Goal: Task Accomplishment & Management: Complete application form

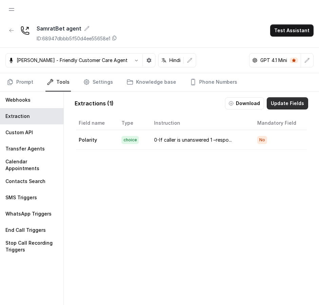
click at [292, 104] on button "Update Fields" at bounding box center [287, 103] width 41 height 12
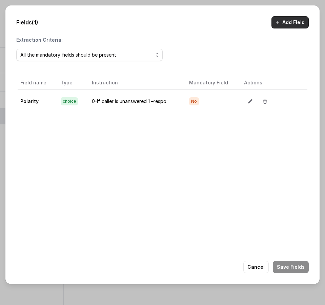
click at [289, 25] on button "Add Field" at bounding box center [290, 22] width 37 height 12
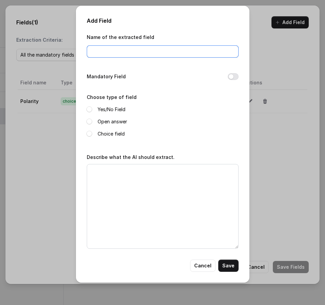
click at [182, 55] on input "Name of the extracted field" at bounding box center [163, 51] width 152 height 12
type input "Numer"
click at [88, 122] on span at bounding box center [90, 122] width 6 height 6
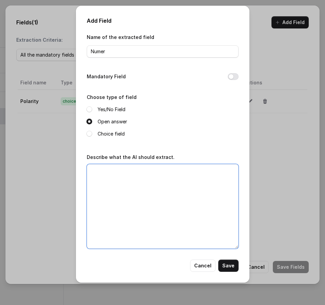
click at [112, 178] on textarea "Describe what the AI should extract." at bounding box center [163, 206] width 152 height 85
paste textarea "If the caller provides a WhatsApp number, use the Number parameter to capture i…"
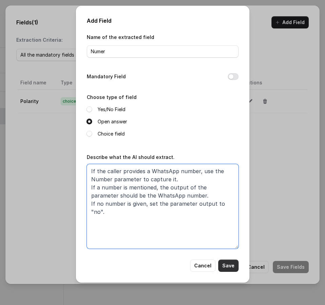
type textarea "If the caller provides a WhatsApp number, use the Number parameter to capture i…"
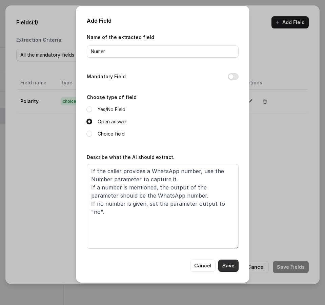
click at [225, 267] on button "Save" at bounding box center [229, 266] width 20 height 12
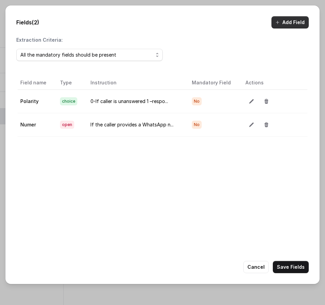
click at [293, 22] on button "Add Field" at bounding box center [290, 22] width 37 height 12
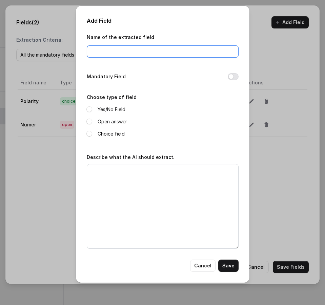
click at [117, 57] on input "Name of the extracted field" at bounding box center [163, 51] width 152 height 12
type input "stat"
click at [102, 136] on label "Choice field" at bounding box center [111, 134] width 27 height 8
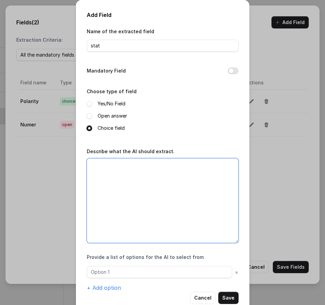
click at [106, 178] on textarea "Describe what the AI should extract." at bounding box center [163, 200] width 152 height 85
paste textarea "You need to provide the output for the Status parameter based on the following …"
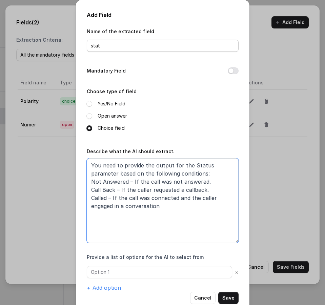
type textarea "You need to provide the output for the Status parameter based on the following …"
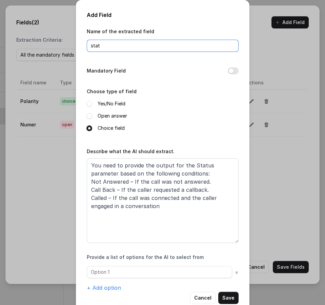
drag, startPoint x: 100, startPoint y: 47, endPoint x: 88, endPoint y: 47, distance: 11.9
click at [88, 47] on input "stat" at bounding box center [163, 46] width 152 height 12
type input "Status"
click at [164, 79] on div "Name of the extracted field Status Mandatory Field Choose type of field Yes/No …" at bounding box center [163, 159] width 152 height 265
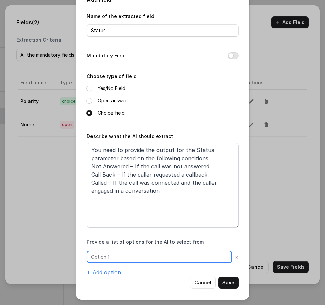
click at [200, 258] on input "text" at bounding box center [160, 257] width 146 height 12
paste input "Not Answered"
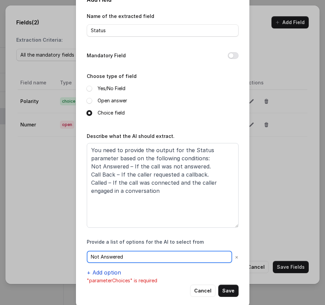
type input "Not Answered"
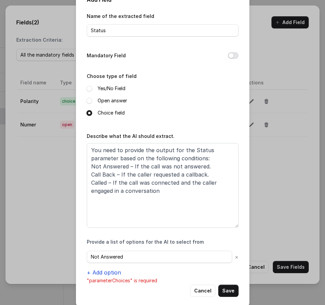
click at [104, 275] on button "+ Add option" at bounding box center [104, 273] width 34 height 8
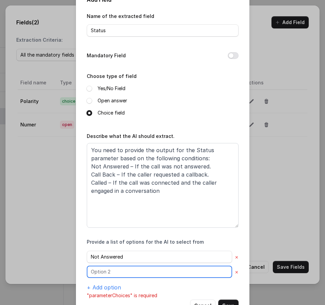
click at [159, 263] on input "text" at bounding box center [160, 257] width 146 height 12
paste input "Call Back"
type input "Call Back"
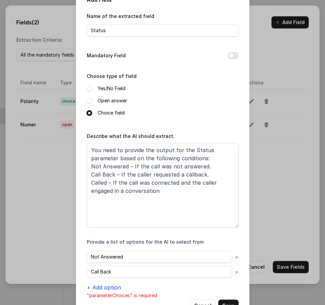
click at [106, 286] on button "+ Add option" at bounding box center [104, 288] width 34 height 8
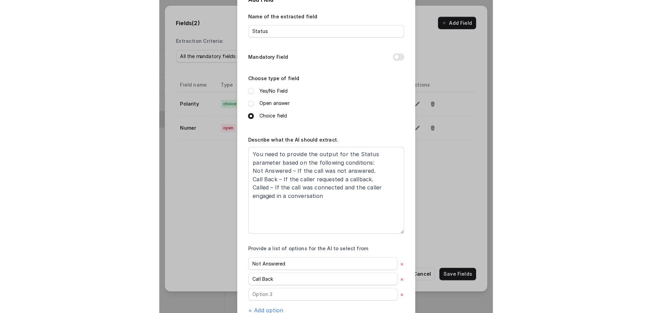
scroll to position [53, 0]
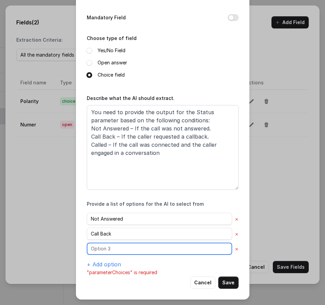
click at [115, 225] on input "text" at bounding box center [160, 219] width 146 height 12
paste input "Called"
type input "Called"
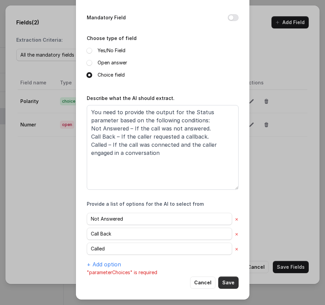
click at [231, 281] on button "Save" at bounding box center [229, 283] width 20 height 12
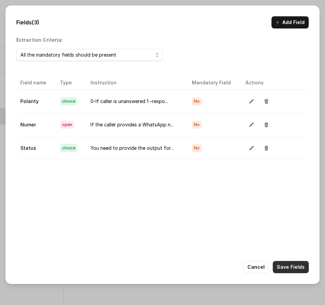
click at [303, 270] on button "Save Fields" at bounding box center [291, 267] width 36 height 12
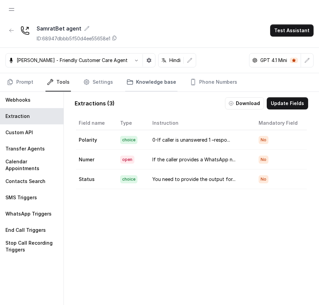
click at [155, 79] on link "Knowledge base" at bounding box center [151, 82] width 52 height 18
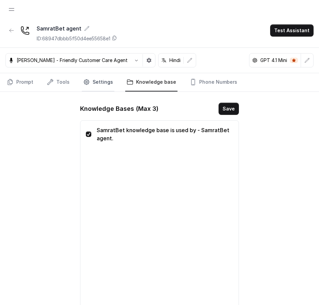
click at [103, 81] on link "Settings" at bounding box center [98, 82] width 33 height 18
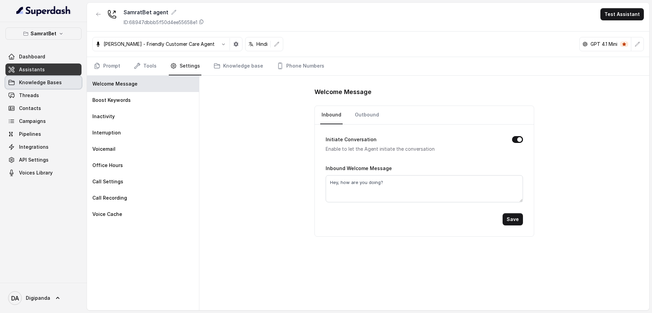
click at [42, 78] on link "Knowledge Bases" at bounding box center [43, 82] width 76 height 12
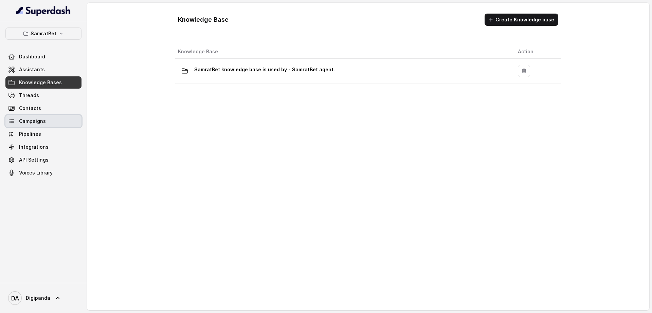
click at [40, 115] on link "Campaigns" at bounding box center [43, 121] width 76 height 12
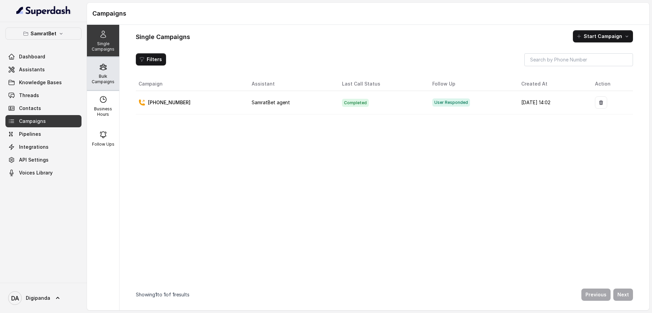
click at [106, 73] on div "Bulk Campaigns" at bounding box center [103, 73] width 32 height 33
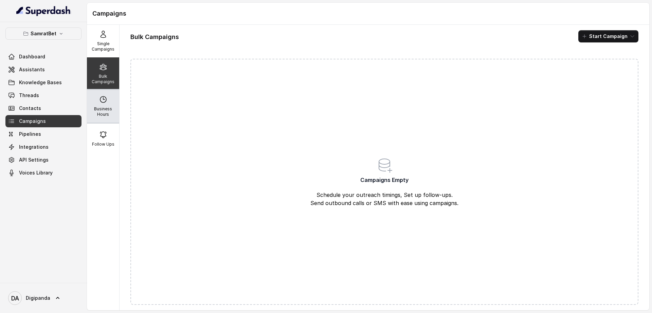
click at [108, 106] on p "Business Hours" at bounding box center [103, 111] width 27 height 11
select select "[GEOGRAPHIC_DATA]/[GEOGRAPHIC_DATA]"
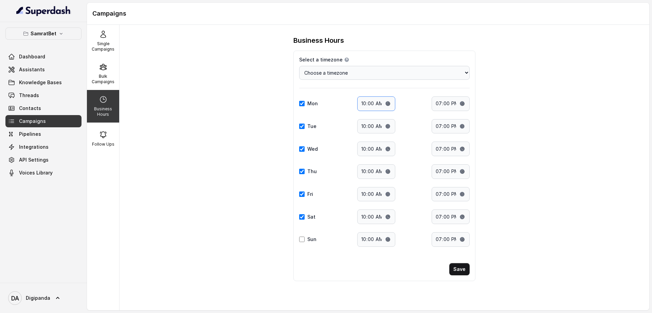
click at [385, 103] on input "10:00" at bounding box center [376, 103] width 38 height 15
type input "11:00"
click at [429, 134] on div "Mon Start time: 11:00 End time: 19:00 Tue Start time: 10:00 End time: 19:00 Wed…" at bounding box center [384, 171] width 170 height 150
click at [389, 128] on input "10:00" at bounding box center [376, 126] width 38 height 15
type input "11:00"
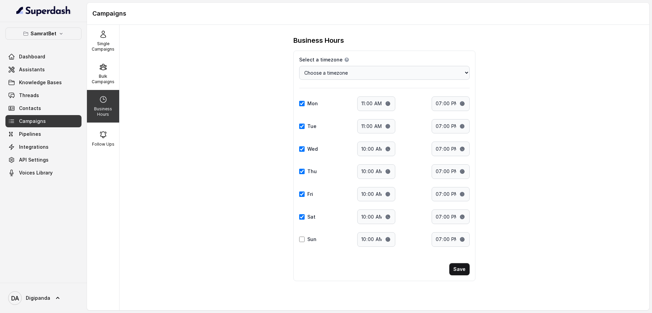
drag, startPoint x: 407, startPoint y: 147, endPoint x: 390, endPoint y: 150, distance: 17.7
click at [390, 150] on div "Wed Start time: 10:00 End time: 19:00" at bounding box center [384, 149] width 170 height 15
click at [390, 150] on input "10:00" at bounding box center [376, 149] width 38 height 15
type input "11:00"
drag, startPoint x: 410, startPoint y: 164, endPoint x: 384, endPoint y: 170, distance: 27.2
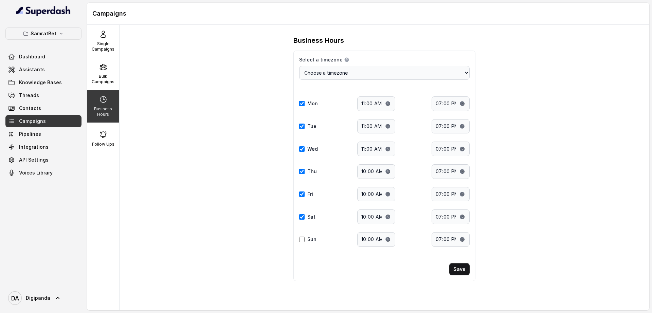
click at [384, 170] on div "Mon Start time: 11:00 End time: 19:00 Tue Start time: 11:00 End time: 19:00 Wed…" at bounding box center [384, 171] width 170 height 150
click at [384, 170] on input "10:00" at bounding box center [376, 171] width 38 height 15
click at [390, 172] on input "10:00" at bounding box center [376, 171] width 38 height 15
type input "11:00"
drag, startPoint x: 405, startPoint y: 190, endPoint x: 386, endPoint y: 192, distance: 19.4
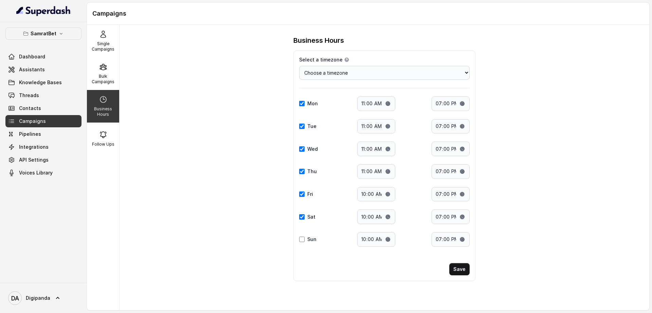
click at [386, 192] on div "Fri Start time: 10:00 End time: 19:00" at bounding box center [384, 194] width 170 height 15
click at [386, 192] on input "10:00" at bounding box center [376, 194] width 38 height 15
type input "11:00"
drag, startPoint x: 404, startPoint y: 217, endPoint x: 386, endPoint y: 216, distance: 17.3
click at [386, 216] on div "Sat Start time: 10:00 End time: 19:00" at bounding box center [384, 216] width 170 height 15
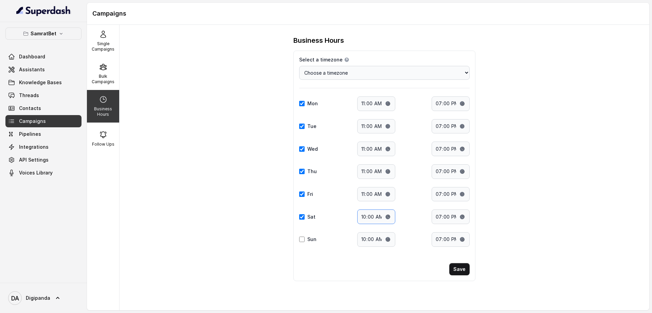
click at [386, 216] on input "10:00" at bounding box center [376, 216] width 38 height 15
type input "11:00"
click at [461, 101] on input "19:00" at bounding box center [450, 103] width 38 height 15
type input "20:00"
drag, startPoint x: 504, startPoint y: 119, endPoint x: 462, endPoint y: 126, distance: 42.5
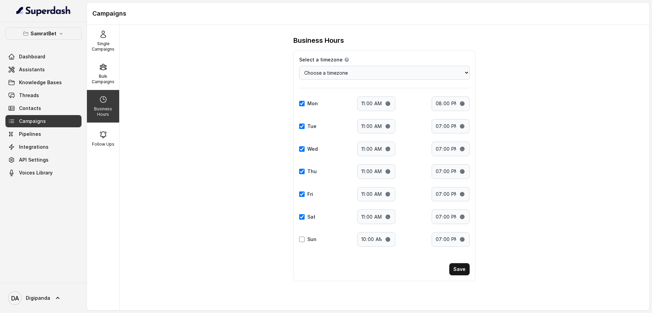
click at [462, 126] on div "Business Hours Select a timezone Details Select a timezone that fits your locat…" at bounding box center [383, 167] width 529 height 285
click at [462, 126] on input "19:00" at bounding box center [450, 126] width 38 height 15
type input "20:00"
drag, startPoint x: 510, startPoint y: 150, endPoint x: 462, endPoint y: 148, distance: 47.9
click at [462, 148] on div "Business Hours Select a timezone Details Select a timezone that fits your locat…" at bounding box center [383, 167] width 529 height 285
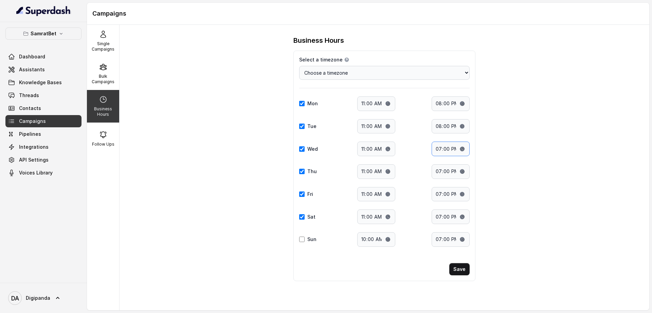
click at [462, 148] on input "19:00" at bounding box center [450, 149] width 38 height 15
type input "20:00"
drag, startPoint x: 487, startPoint y: 164, endPoint x: 460, endPoint y: 170, distance: 27.5
click at [460, 170] on div "Business Hours Select a timezone Details Select a timezone that fits your locat…" at bounding box center [383, 167] width 529 height 285
click at [460, 170] on input "19:00" at bounding box center [450, 171] width 38 height 15
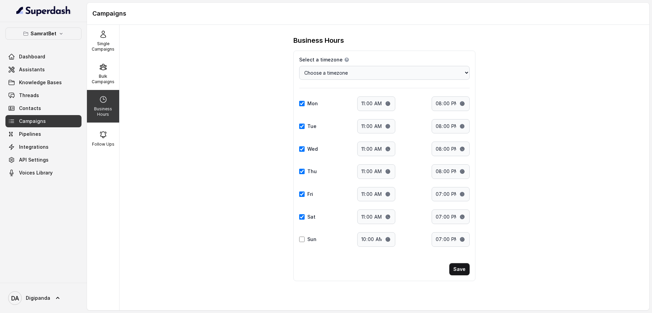
type input "20:00"
drag, startPoint x: 505, startPoint y: 205, endPoint x: 463, endPoint y: 196, distance: 43.5
click at [463, 196] on div "Business Hours Select a timezone Details Select a timezone that fits your locat…" at bounding box center [383, 167] width 529 height 285
click at [463, 196] on input "19:00" at bounding box center [450, 194] width 38 height 15
click at [522, 223] on div "Business Hours Select a timezone Details Select a timezone that fits your locat…" at bounding box center [383, 167] width 529 height 285
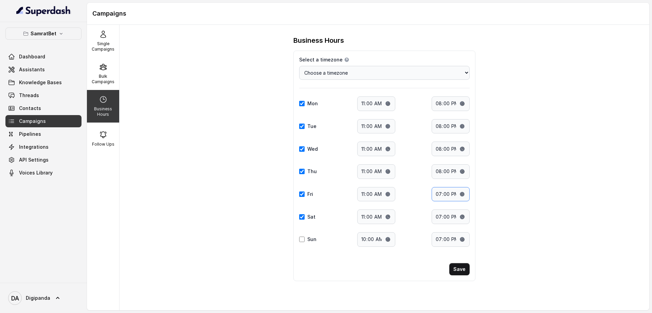
click at [462, 190] on input "19:00" at bounding box center [450, 194] width 38 height 15
click at [461, 195] on input "19:00" at bounding box center [450, 194] width 38 height 15
type input "20:00"
click at [519, 216] on div "Business Hours Select a timezone Details Select a timezone that fits your locat…" at bounding box center [383, 167] width 529 height 285
click at [460, 214] on input "19:00" at bounding box center [450, 216] width 38 height 15
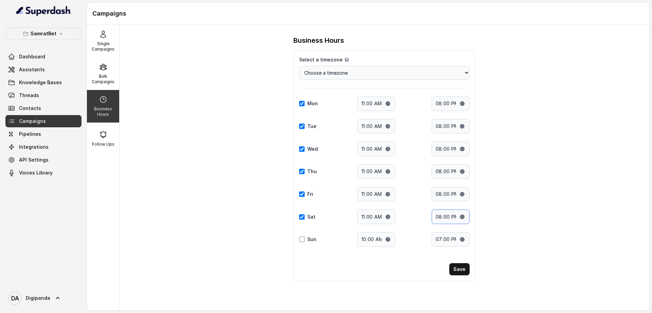
type input "20:00"
drag, startPoint x: 502, startPoint y: 243, endPoint x: 463, endPoint y: 273, distance: 49.6
click at [463, 273] on div "Business Hours Select a timezone Details Select a timezone that fits your locat…" at bounding box center [383, 167] width 529 height 285
click at [463, 273] on button "Save" at bounding box center [459, 269] width 20 height 12
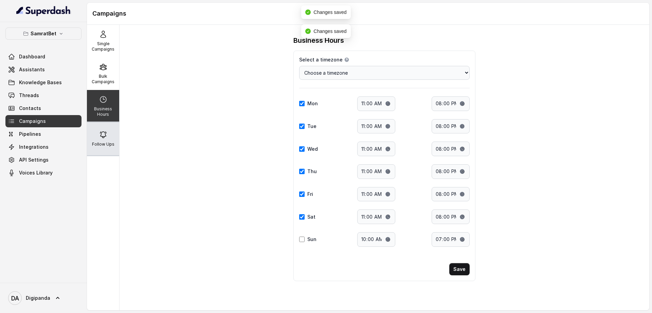
click at [104, 137] on div "Follow Ups" at bounding box center [103, 139] width 32 height 33
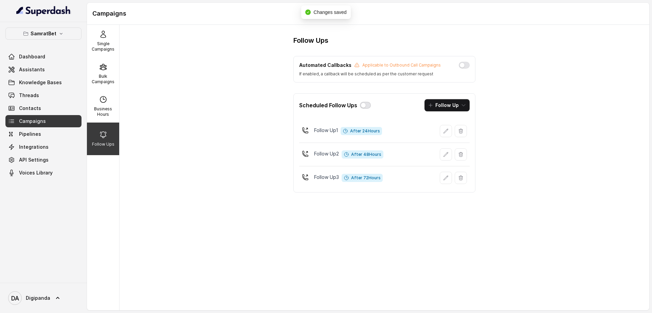
click at [362, 105] on button "button" at bounding box center [365, 105] width 11 height 7
click at [464, 67] on button "button" at bounding box center [464, 65] width 11 height 7
click at [112, 78] on div "Bulk Campaigns" at bounding box center [103, 73] width 32 height 33
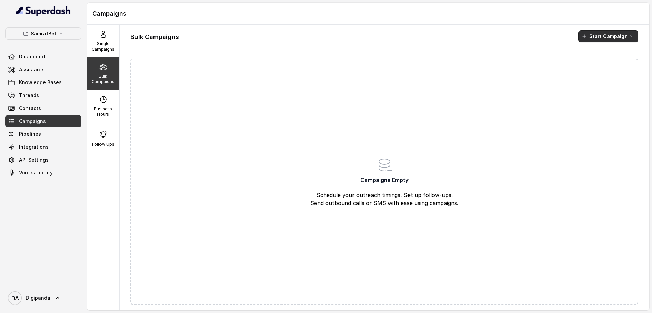
click at [591, 33] on button "Start Campaign" at bounding box center [608, 36] width 60 height 12
click at [585, 62] on p "Call" at bounding box center [589, 62] width 8 height 7
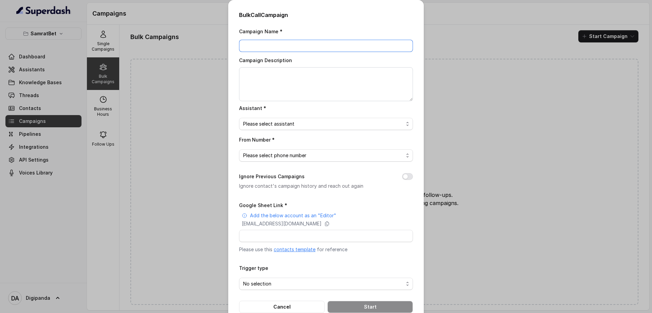
click at [307, 46] on input "Campaign Name *" at bounding box center [326, 46] width 174 height 12
type input "First Campaign"
click at [268, 73] on textarea "Campaign Description" at bounding box center [326, 84] width 174 height 34
type textarea "T"
type textarea "starting with 200 leads"
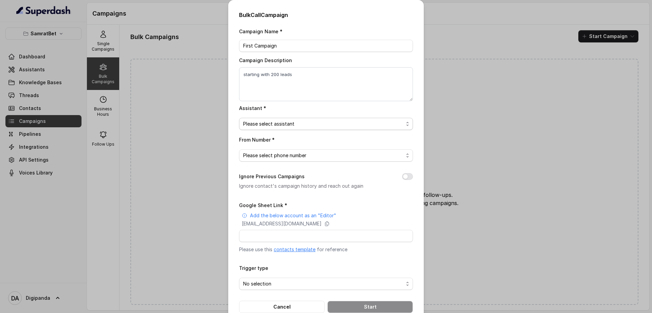
click at [275, 120] on span "Please select assistant" at bounding box center [323, 124] width 160 height 8
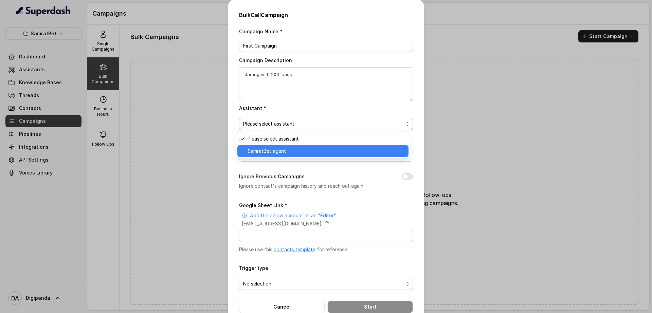
click at [277, 154] on span "SamratBet agent" at bounding box center [325, 151] width 157 height 8
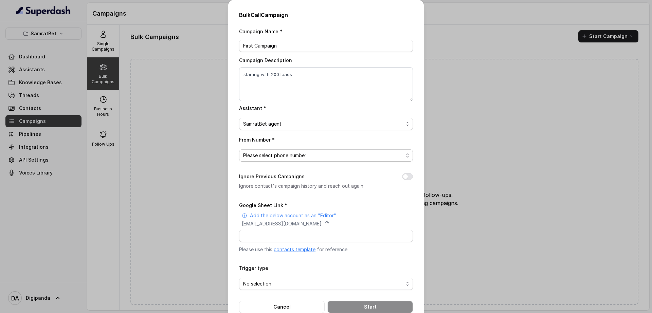
click at [274, 154] on span "Please select phone number" at bounding box center [323, 155] width 160 height 8
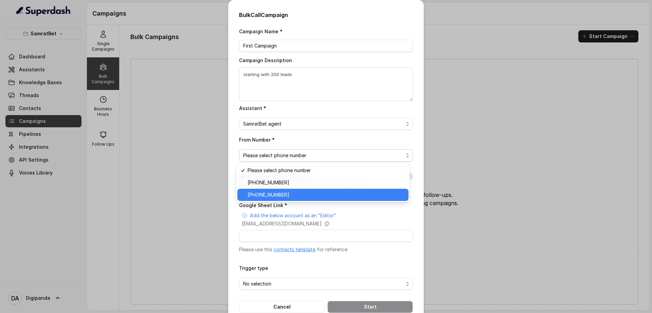
click at [273, 192] on span "[PHONE_NUMBER]" at bounding box center [325, 195] width 157 height 8
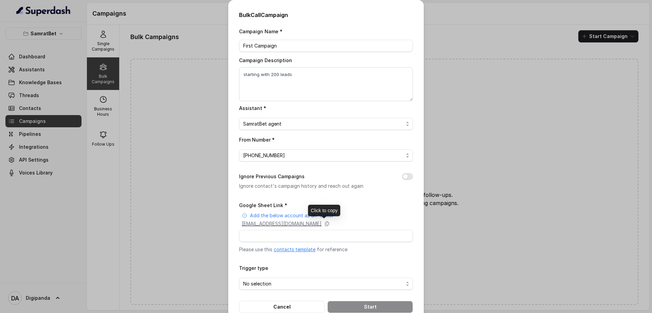
click at [378, 226] on div "[EMAIL_ADDRESS][DOMAIN_NAME]" at bounding box center [327, 223] width 171 height 7
click at [330, 226] on icon at bounding box center [326, 223] width 5 height 5
click at [287, 233] on input "Google Sheet Link *" at bounding box center [326, 236] width 174 height 12
paste input "[EMAIL_ADDRESS][DOMAIN_NAME]"
type input "[EMAIL_ADDRESS][DOMAIN_NAME]"
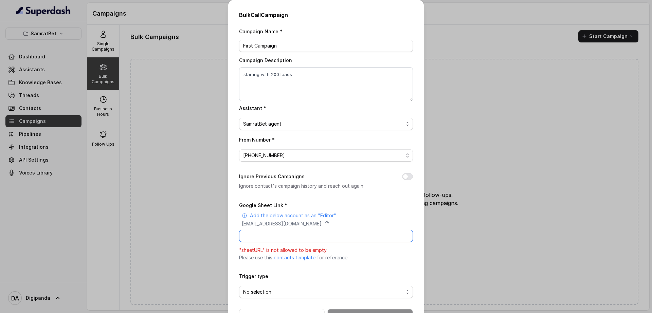
paste input "[URL][DOMAIN_NAME]"
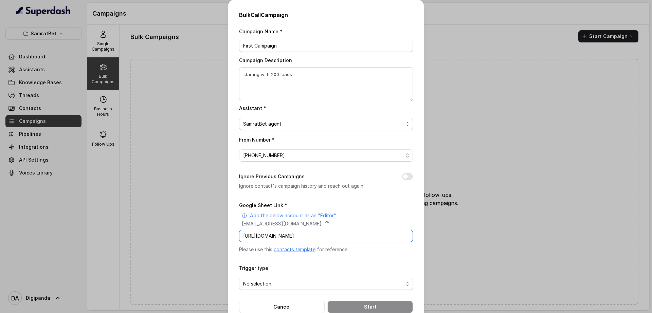
scroll to position [16, 0]
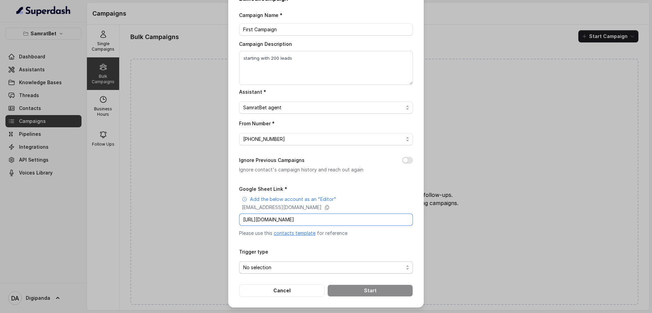
type input "[URL][DOMAIN_NAME]"
click at [305, 272] on span "No selection" at bounding box center [326, 267] width 174 height 12
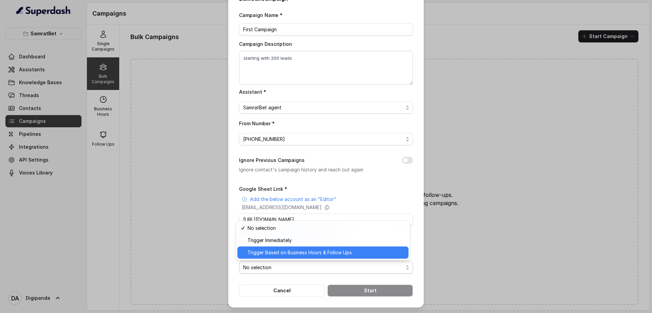
click at [301, 255] on span "Trigger Based on Business Hours & Follow Ups" at bounding box center [325, 252] width 157 height 8
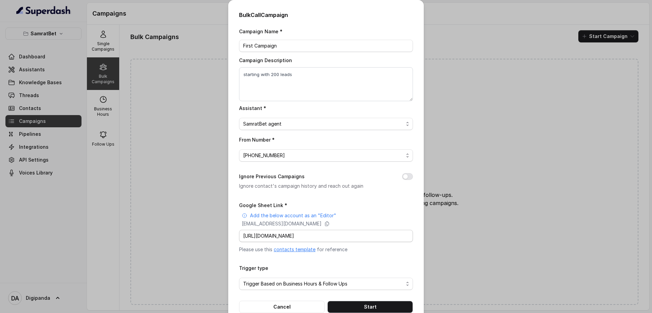
scroll to position [16, 0]
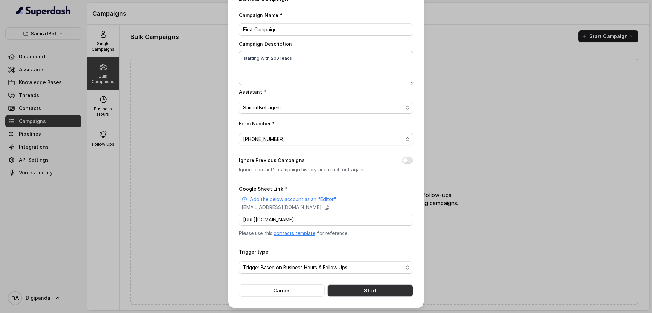
click at [364, 289] on button "Start" at bounding box center [370, 290] width 86 height 12
